Goal: Task Accomplishment & Management: Manage account settings

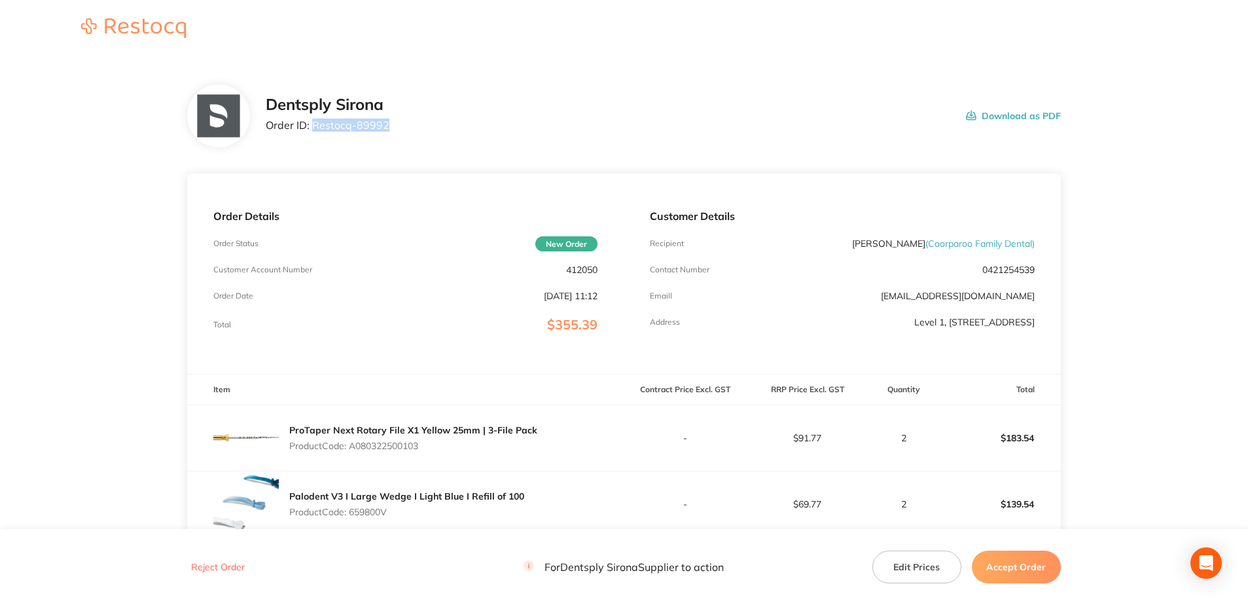
drag, startPoint x: 385, startPoint y: 123, endPoint x: 313, endPoint y: 126, distance: 71.4
click at [313, 126] on p "Order ID: Restocq- 89992" at bounding box center [328, 125] width 124 height 12
copy p "Restocq- 89992"
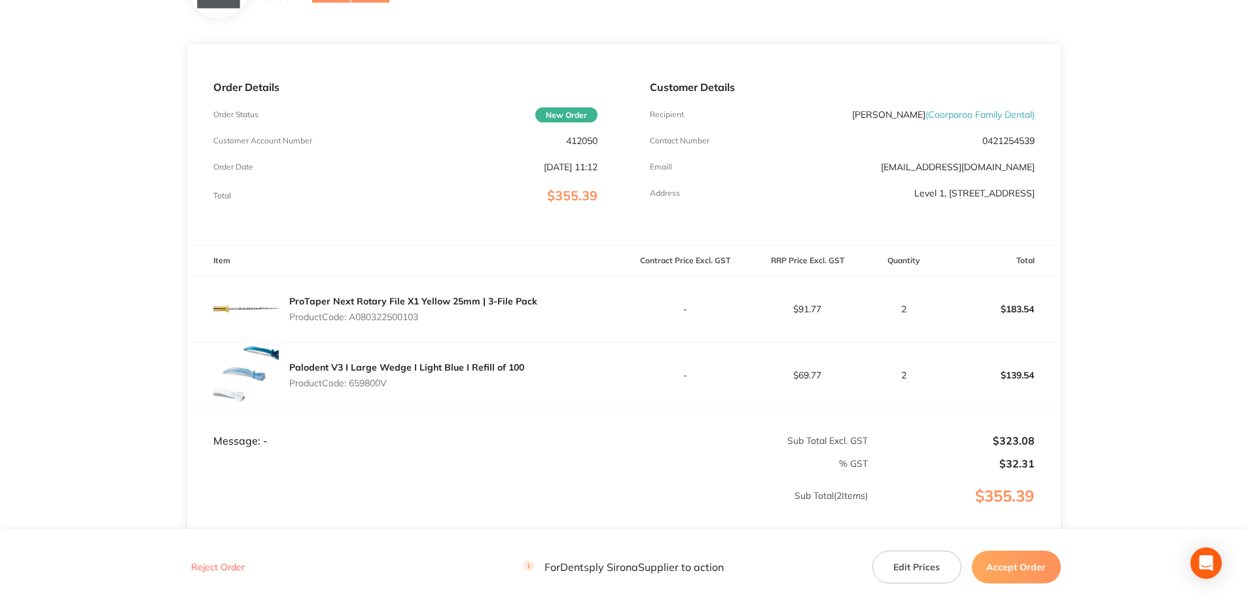
scroll to position [252, 0]
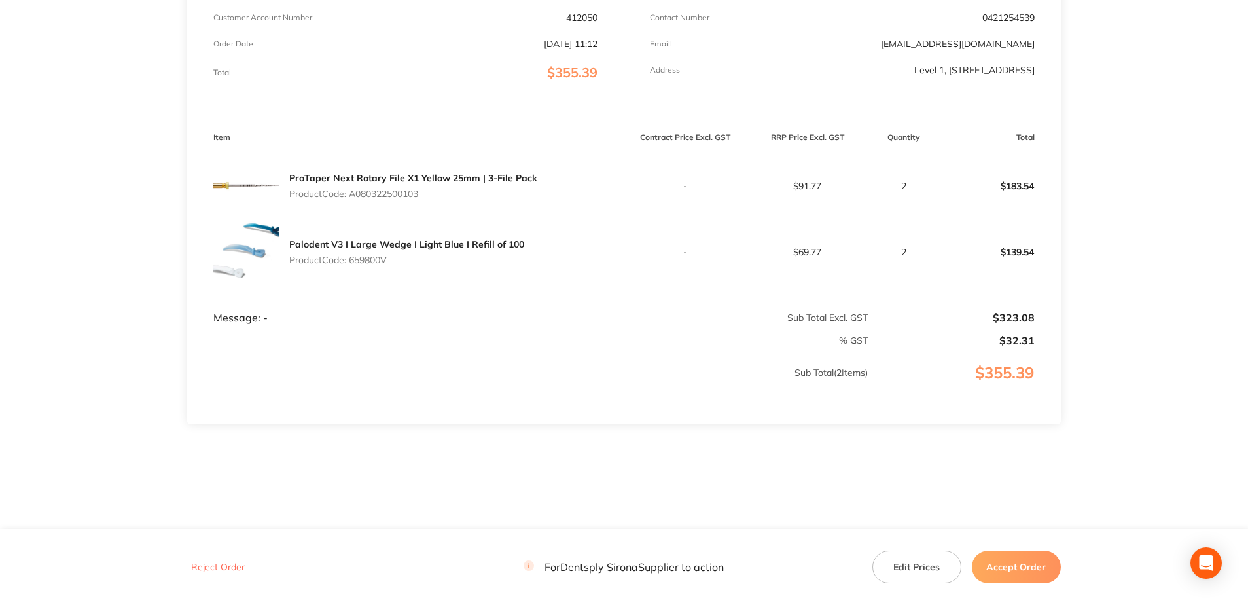
drag, startPoint x: 421, startPoint y: 199, endPoint x: 354, endPoint y: 198, distance: 67.4
click at [354, 198] on div "ProTaper Next Rotary File X1 Yellow 25mm | 3-File Pack Product Code: A080322500…" at bounding box center [413, 185] width 248 height 37
copy p "A080322500103"
drag, startPoint x: 391, startPoint y: 262, endPoint x: 352, endPoint y: 262, distance: 39.3
click at [352, 262] on p "Product Code: 659800V" at bounding box center [406, 260] width 235 height 10
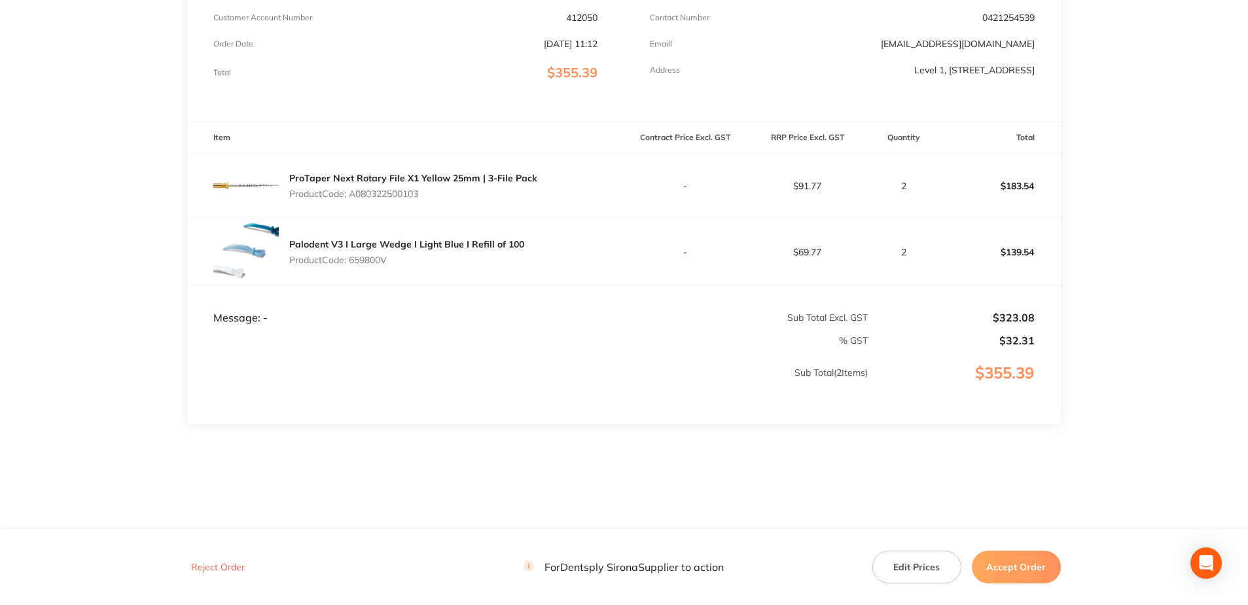
copy p "659800V"
click at [617, 552] on button "Accept Order" at bounding box center [1016, 566] width 89 height 33
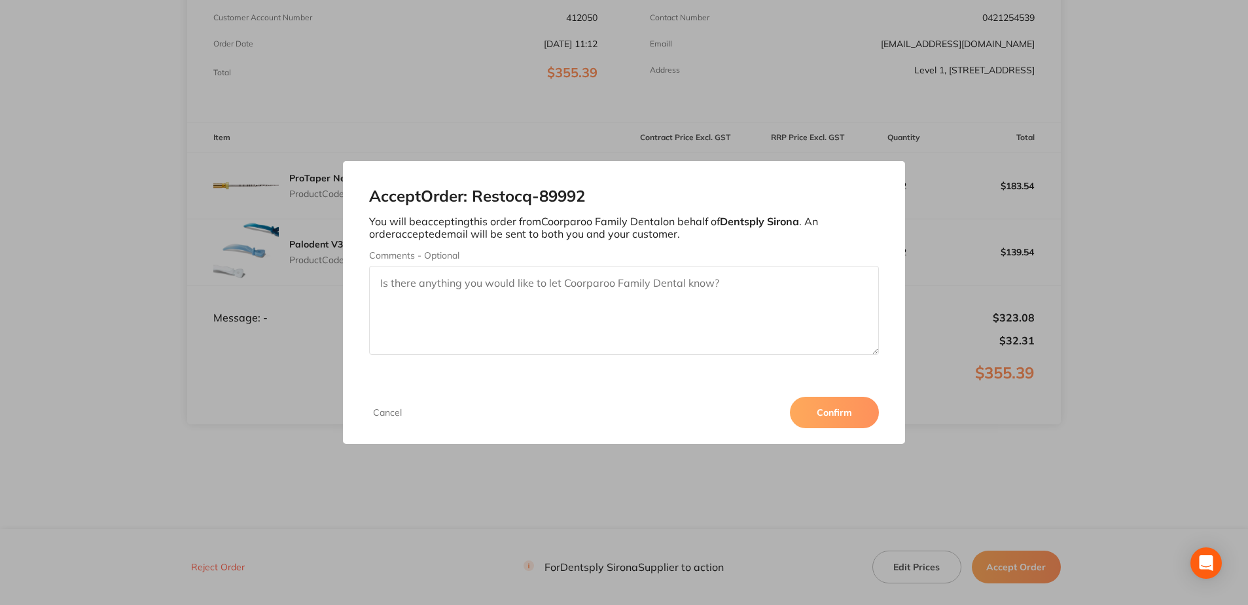
click at [617, 418] on button "Confirm" at bounding box center [834, 411] width 89 height 31
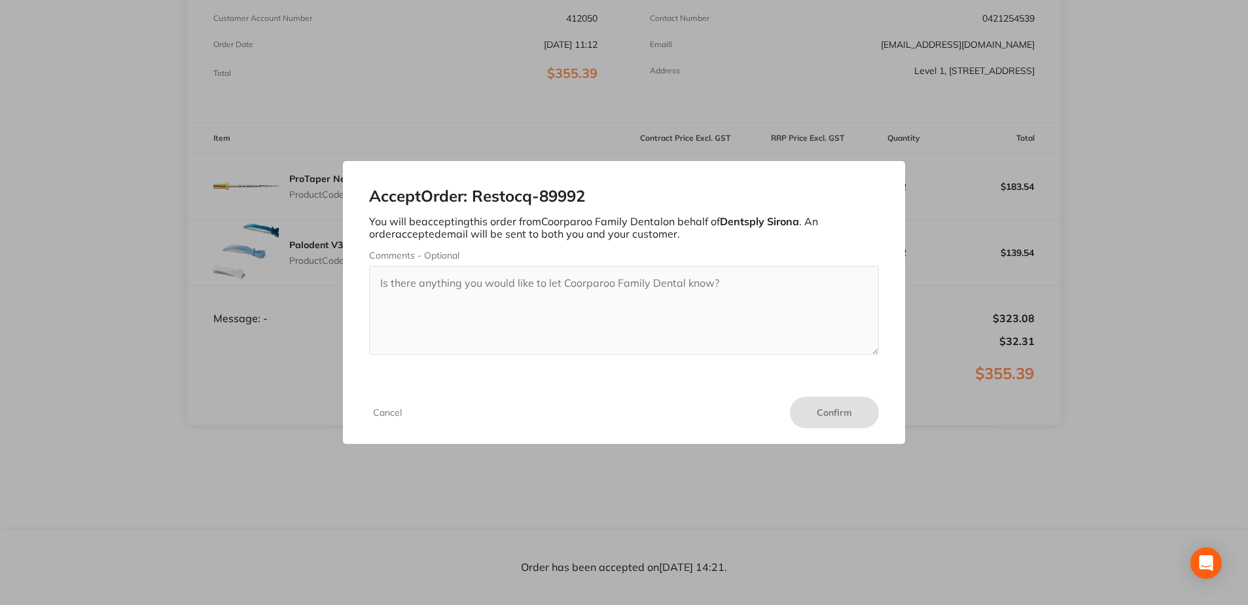
scroll to position [251, 0]
